Goal: Information Seeking & Learning: Learn about a topic

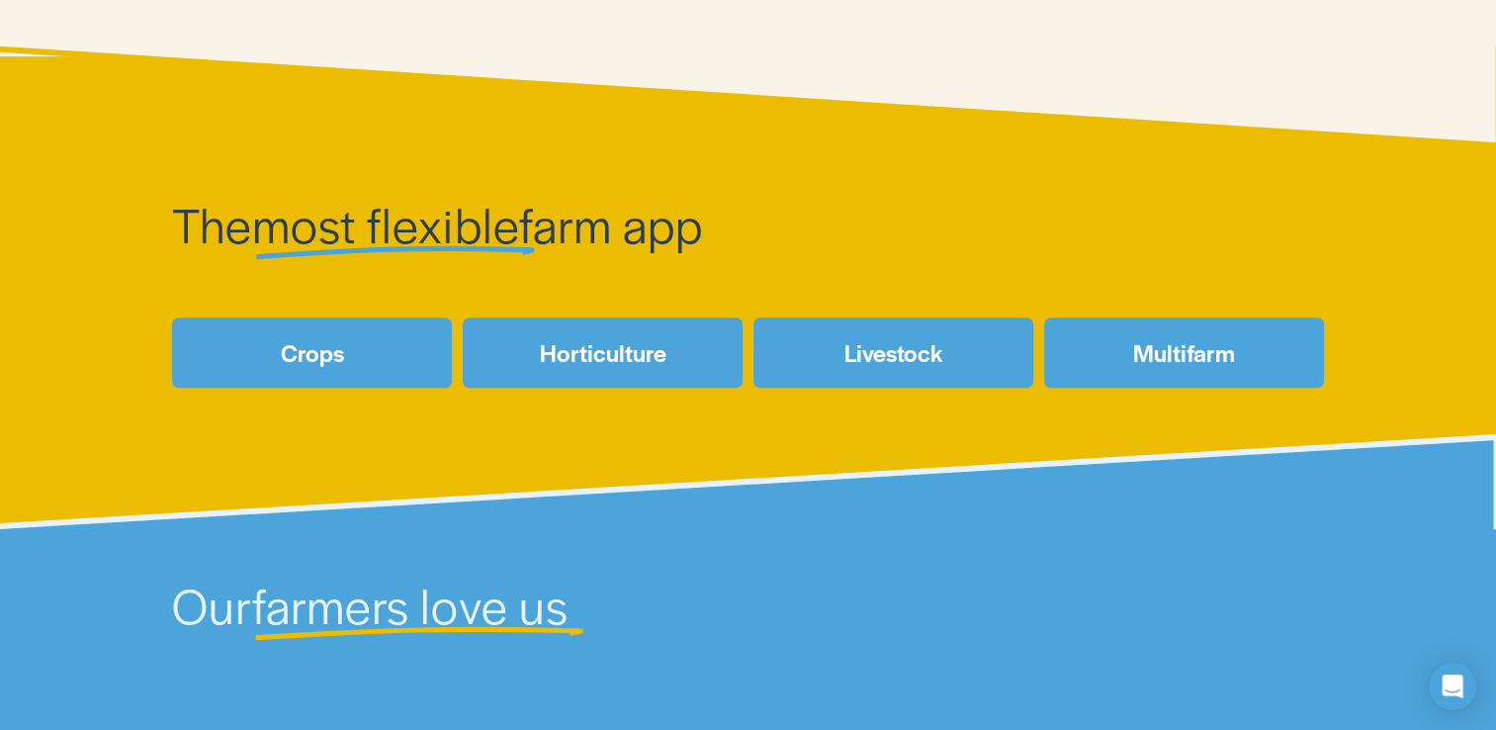
scroll to position [774, 0]
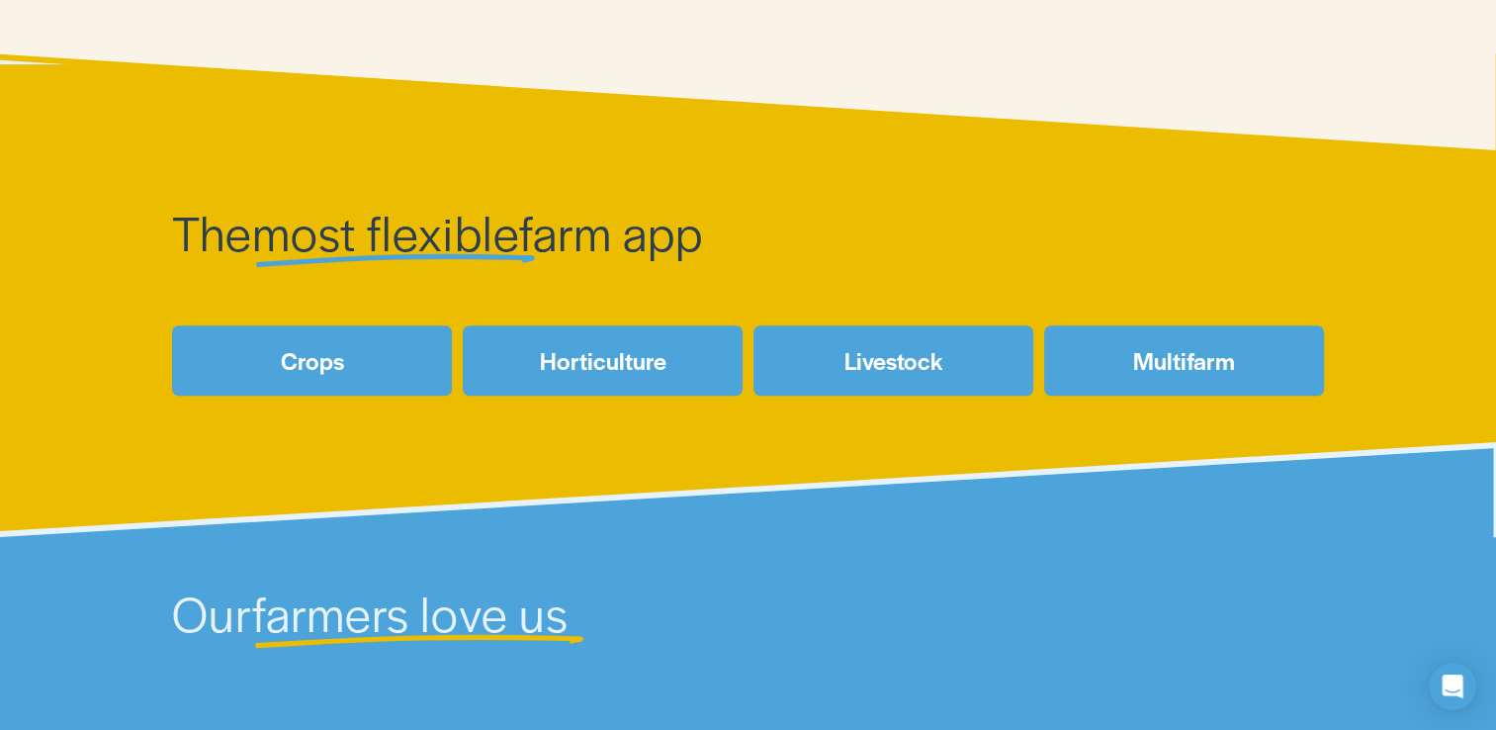
click at [335, 369] on link "Crops" at bounding box center [312, 360] width 280 height 70
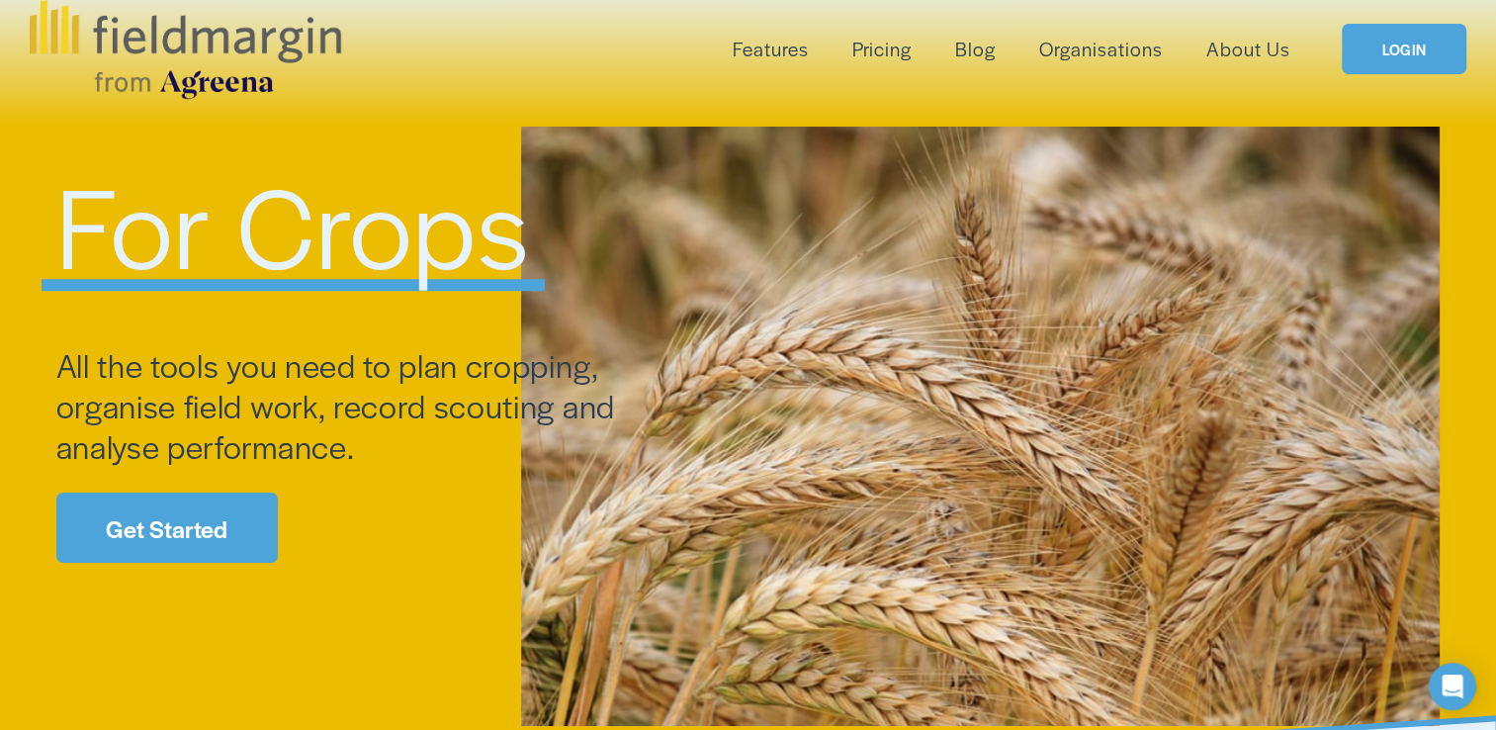
scroll to position [99, 0]
click at [893, 50] on link "Pricing" at bounding box center [881, 48] width 59 height 33
